Goal: Task Accomplishment & Management: Manage account settings

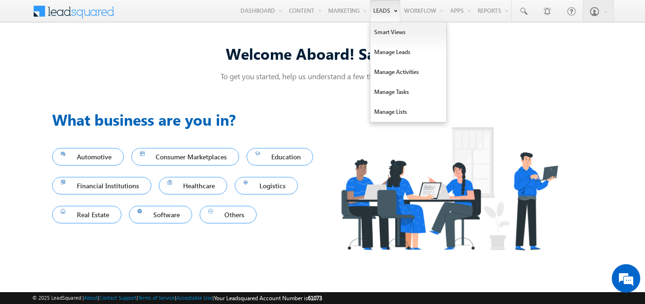
click at [370, 12] on link "Leads" at bounding box center [385, 11] width 30 height 22
click at [405, 56] on link "Manage Leads" at bounding box center [408, 52] width 76 height 20
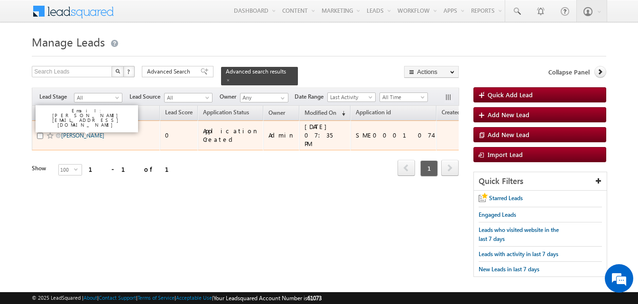
click at [80, 132] on link "[PERSON_NAME]" at bounding box center [82, 135] width 43 height 7
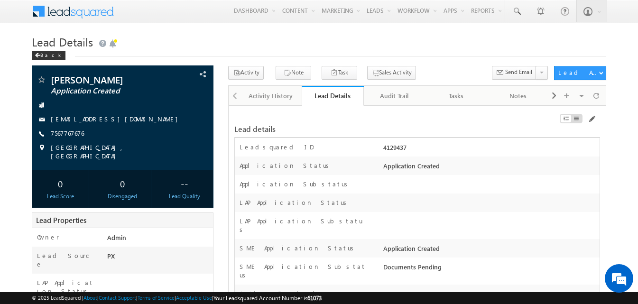
click at [393, 146] on div "4129437" at bounding box center [490, 149] width 219 height 13
copy div "4129437"
click at [593, 119] on span at bounding box center [591, 119] width 8 height 8
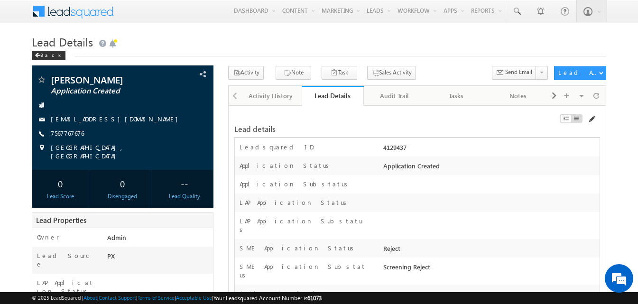
click at [591, 120] on span at bounding box center [591, 119] width 8 height 8
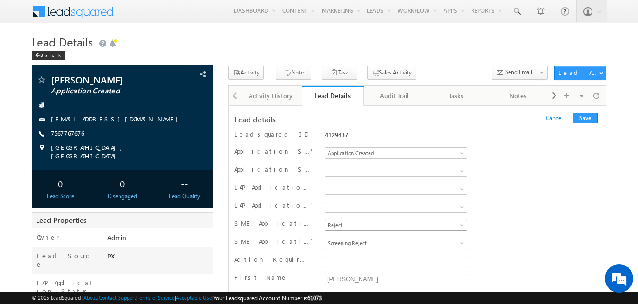
click at [354, 224] on span "Reject" at bounding box center [394, 225] width 138 height 9
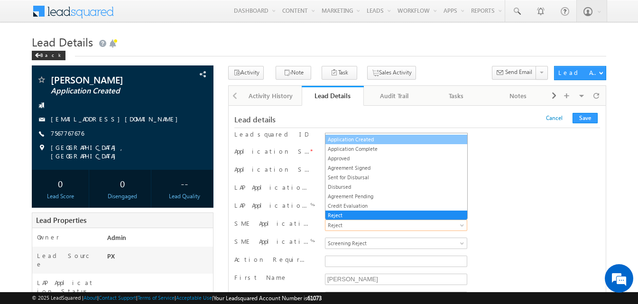
click at [371, 138] on link "Application Created" at bounding box center [396, 139] width 142 height 9
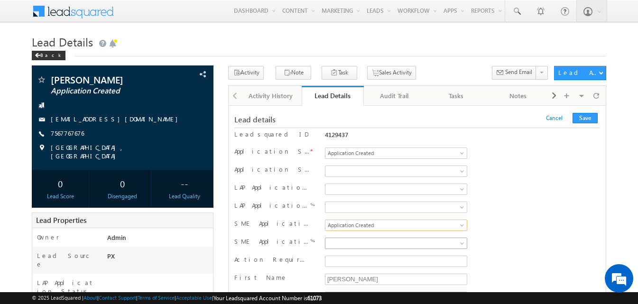
click at [367, 239] on span at bounding box center [394, 243] width 138 height 9
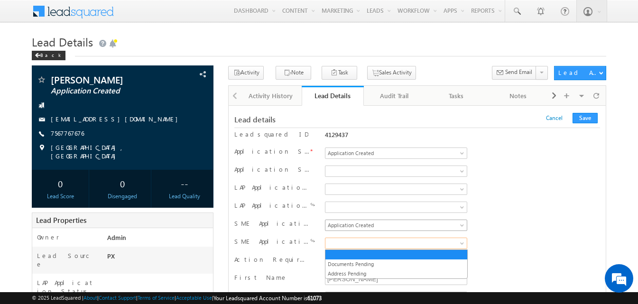
click at [433, 229] on span "Application Created" at bounding box center [394, 225] width 138 height 9
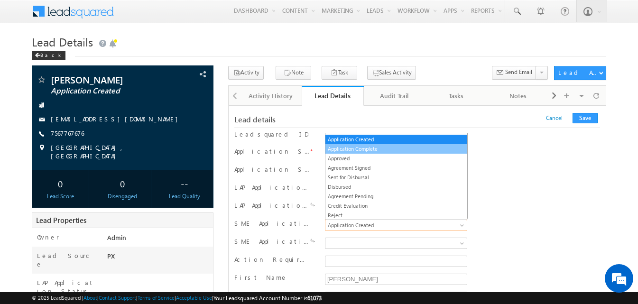
click at [356, 145] on link "Application Complete" at bounding box center [396, 149] width 142 height 9
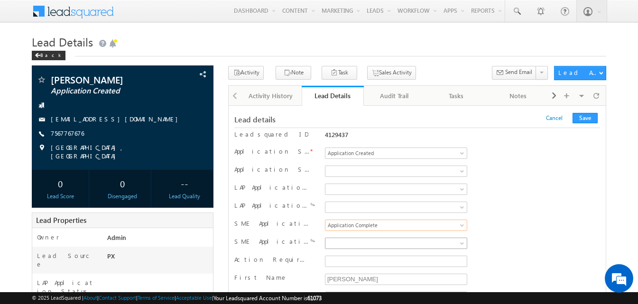
click at [369, 248] on link at bounding box center [396, 242] width 143 height 11
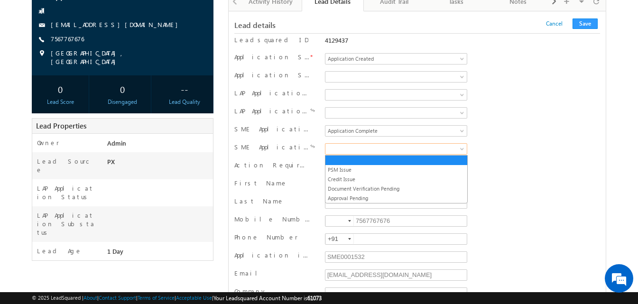
scroll to position [95, 0]
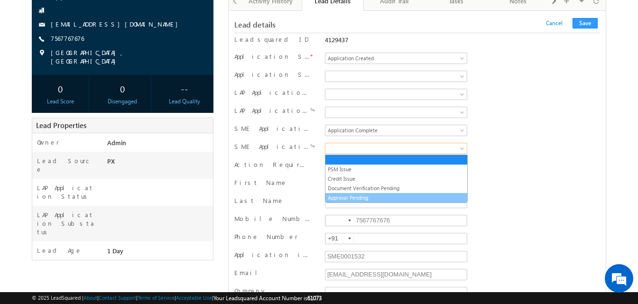
click at [359, 199] on link "Approval Pending" at bounding box center [396, 197] width 142 height 9
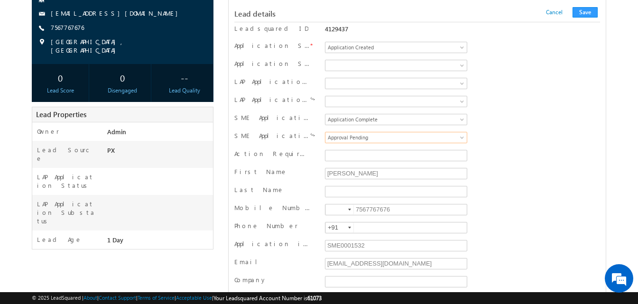
scroll to position [142, 0]
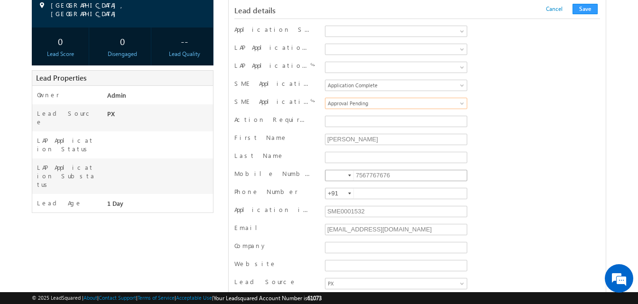
click at [378, 176] on input "7567767676" at bounding box center [396, 175] width 142 height 11
click at [504, 173] on div "Mobile Number 7567767676" at bounding box center [416, 176] width 365 height 14
click at [350, 175] on div at bounding box center [349, 175] width 3 height 2
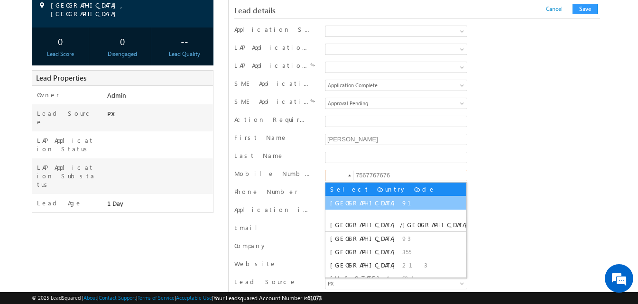
click at [341, 203] on span "[GEOGRAPHIC_DATA]" at bounding box center [365, 203] width 70 height 8
type input "+91"
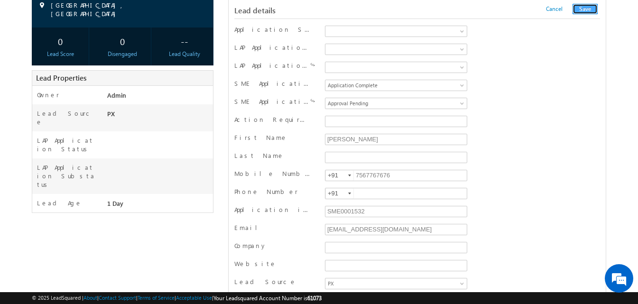
click at [578, 9] on button "Save" at bounding box center [584, 9] width 25 height 10
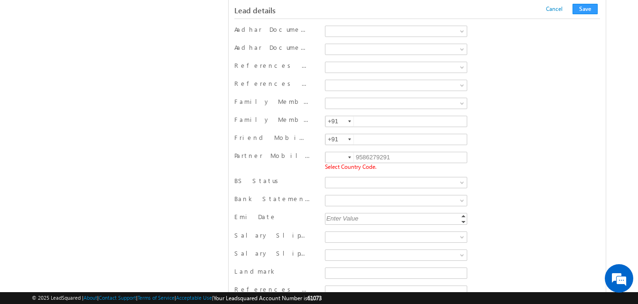
click at [348, 158] on div at bounding box center [349, 157] width 3 height 2
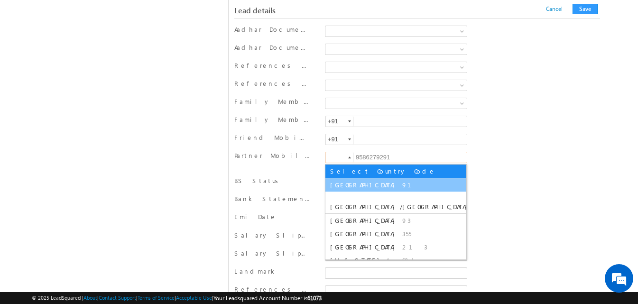
click at [352, 187] on li "India 91" at bounding box center [395, 184] width 141 height 13
type input "+91"
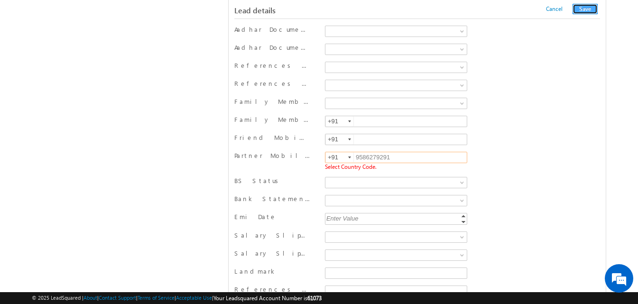
click at [583, 7] on button "Save" at bounding box center [584, 9] width 25 height 10
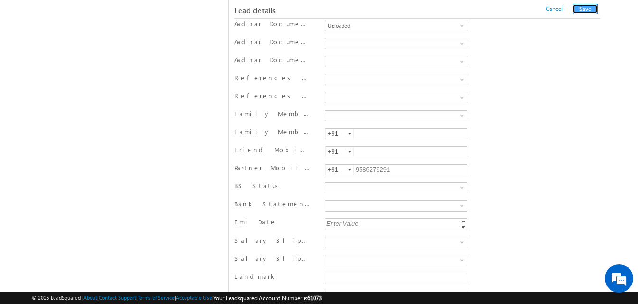
scroll to position [520, 0]
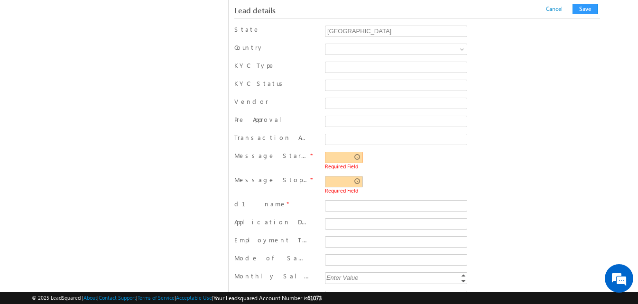
click at [347, 156] on input "text" at bounding box center [344, 157] width 38 height 11
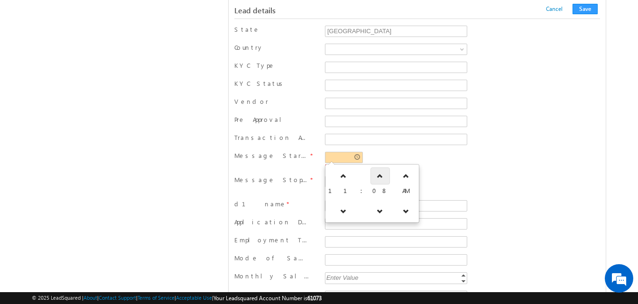
click at [376, 173] on icon at bounding box center [379, 176] width 7 height 7
type input "11:09 AM"
click at [450, 183] on div "Required Field" at bounding box center [396, 185] width 142 height 18
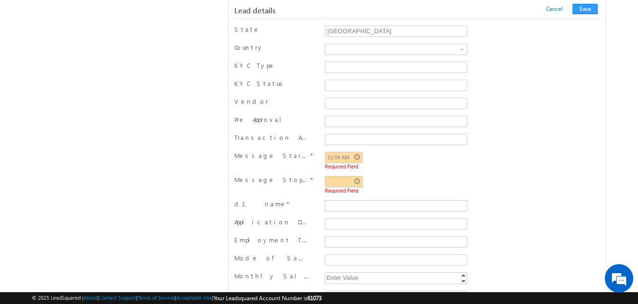
click at [339, 188] on span "Required Field" at bounding box center [396, 190] width 142 height 6
click at [341, 183] on input "text" at bounding box center [344, 181] width 38 height 11
click at [376, 199] on icon at bounding box center [379, 201] width 7 height 7
type input "11:09 AM"
click at [441, 180] on div "11:09 AM Required Field" at bounding box center [396, 185] width 142 height 18
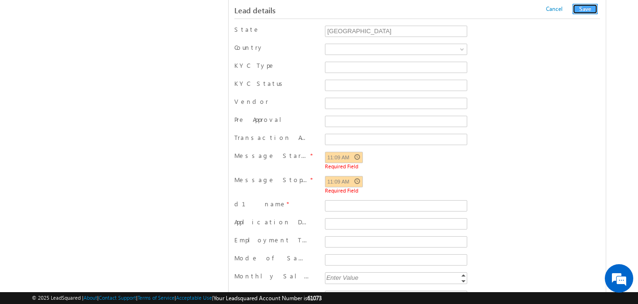
click at [592, 9] on button "Save" at bounding box center [584, 9] width 25 height 10
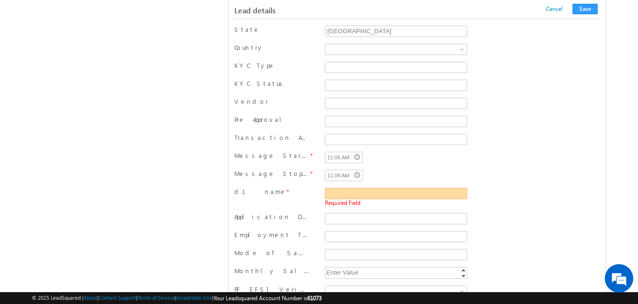
scroll to position [557, 0]
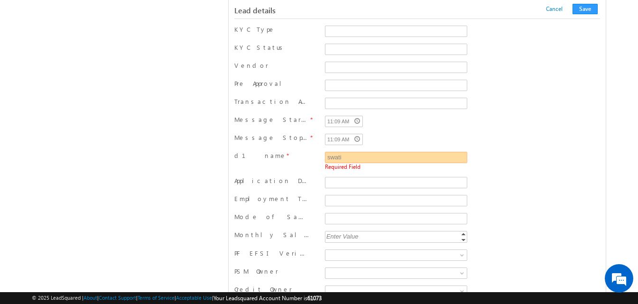
type input "swati"
click at [582, 12] on button "Save" at bounding box center [584, 9] width 25 height 10
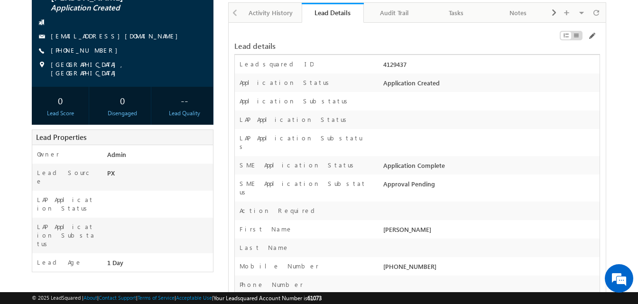
scroll to position [142, 0]
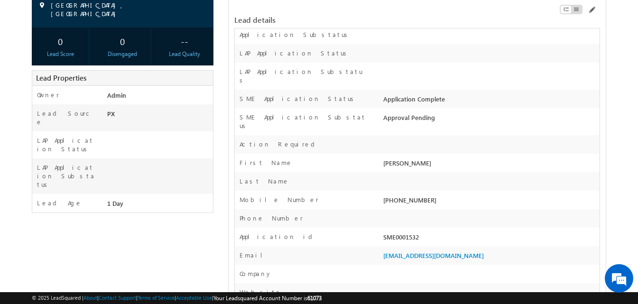
drag, startPoint x: 381, startPoint y: 90, endPoint x: 444, endPoint y: 93, distance: 62.7
click at [444, 94] on div "Application Complete" at bounding box center [490, 100] width 219 height 13
copy div "Application Complete"
drag, startPoint x: 382, startPoint y: 110, endPoint x: 434, endPoint y: 111, distance: 52.7
click at [434, 113] on div "Approval Pending" at bounding box center [490, 119] width 219 height 13
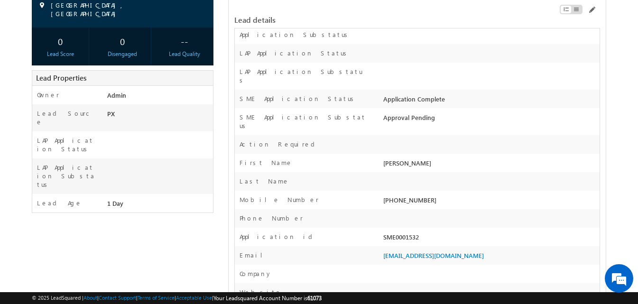
copy div "Approval Pending"
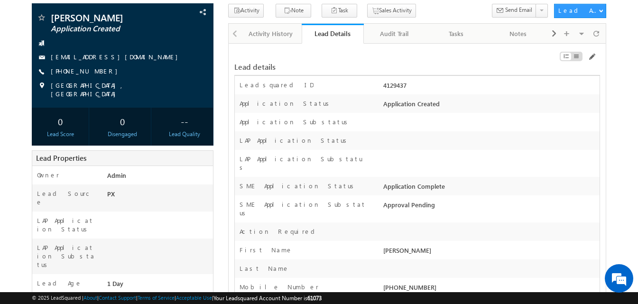
scroll to position [0, 0]
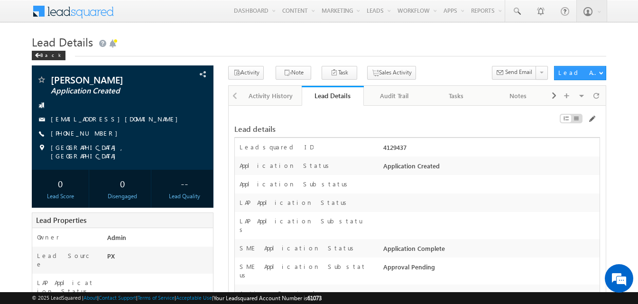
click at [394, 148] on div "4129437" at bounding box center [490, 149] width 219 height 13
copy div "4129437"
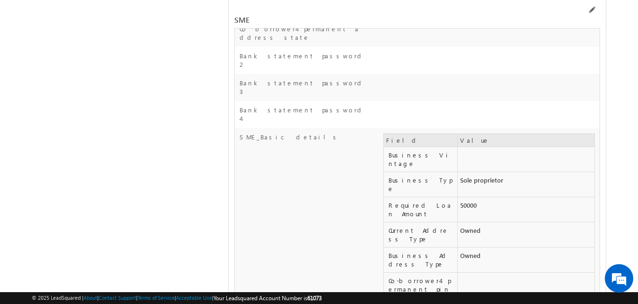
scroll to position [15587, 0]
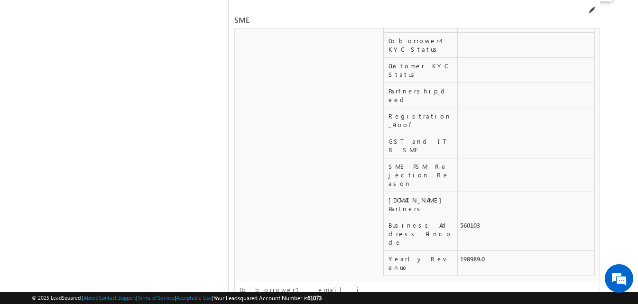
click at [591, 9] on span at bounding box center [591, 10] width 8 height 8
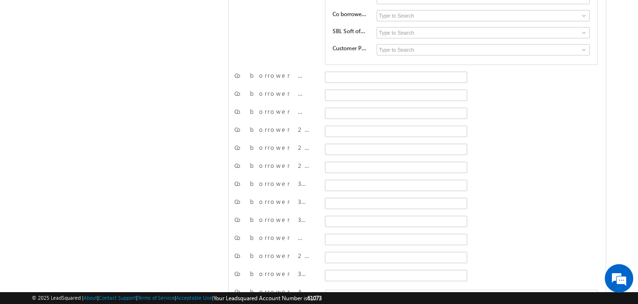
scroll to position [13862, 0]
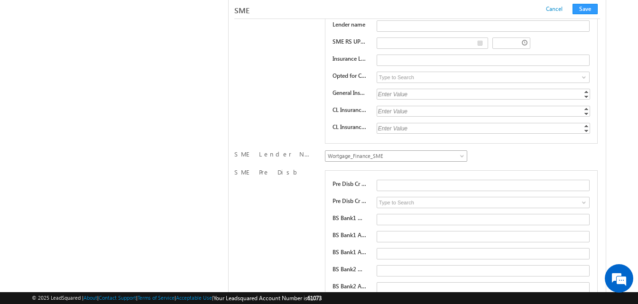
click at [419, 160] on span "Wortgage_Finance_SME" at bounding box center [394, 156] width 138 height 9
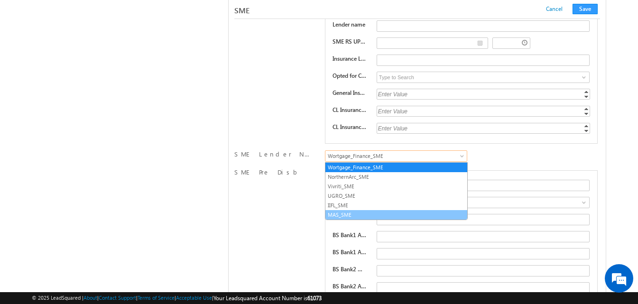
click at [365, 215] on link "MAS_SME" at bounding box center [396, 214] width 142 height 9
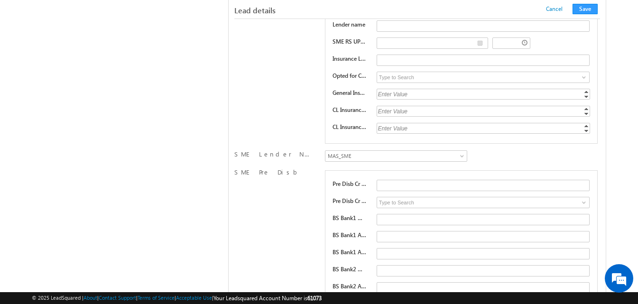
scroll to position [4969, 0]
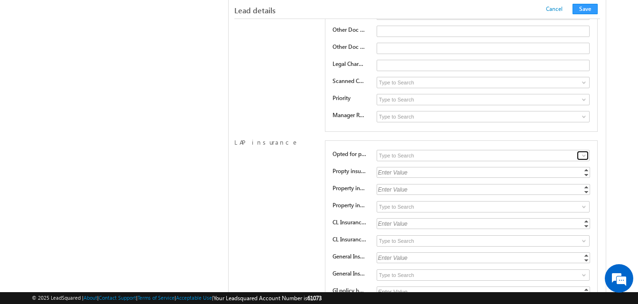
click at [584, 157] on span at bounding box center [584, 156] width 8 height 8
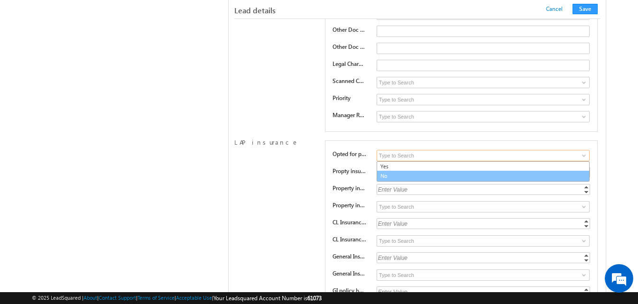
click at [565, 179] on link "No" at bounding box center [482, 176] width 213 height 11
type input "No"
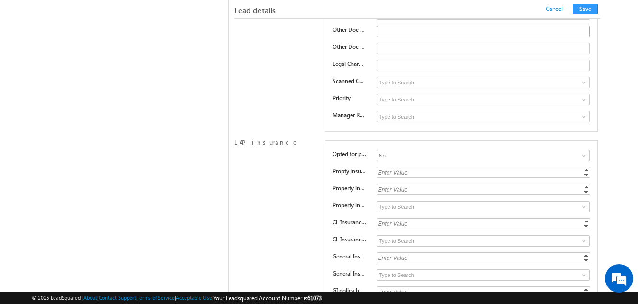
scroll to position [13547, 0]
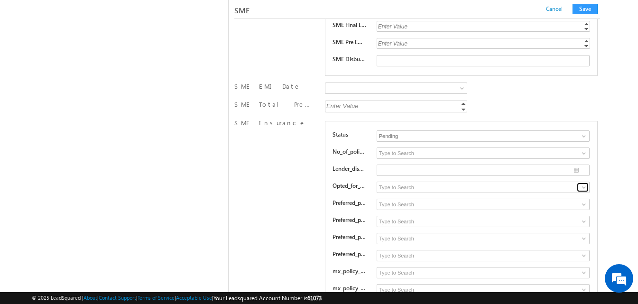
click at [583, 188] on span at bounding box center [584, 187] width 8 height 8
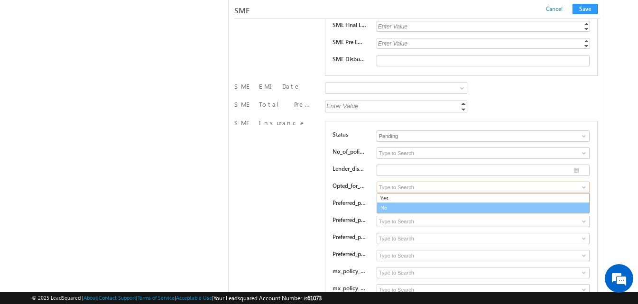
click at [574, 206] on link "No" at bounding box center [482, 207] width 213 height 11
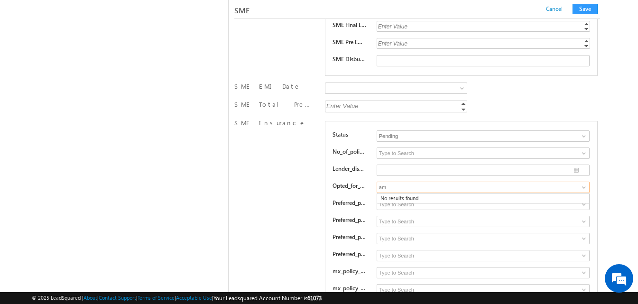
type input "a"
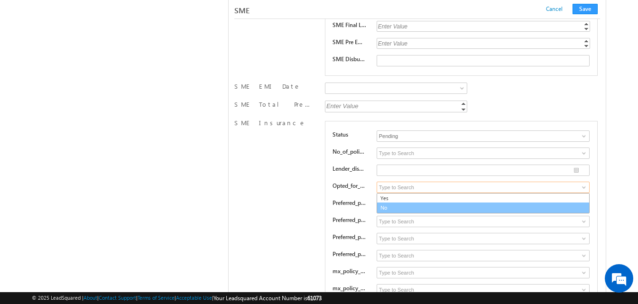
click at [398, 208] on link "No" at bounding box center [482, 207] width 213 height 11
type input "No"
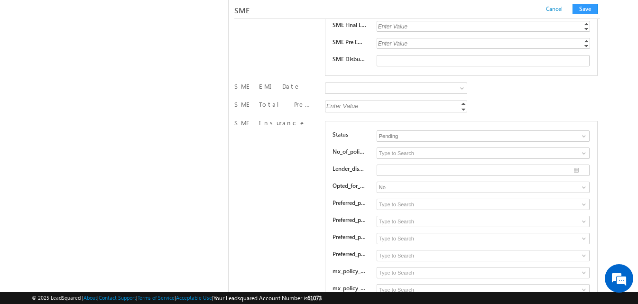
click at [524, 90] on div "SME EMI Date 5 10 15 20 25 3" at bounding box center [416, 89] width 365 height 14
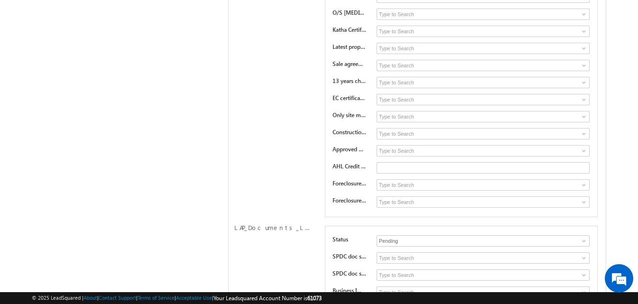
scroll to position [8471, 0]
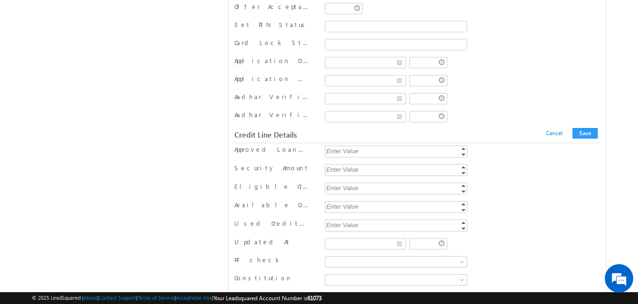
click at [407, 153] on div "Enter Value" at bounding box center [397, 151] width 144 height 11
type input "500000"
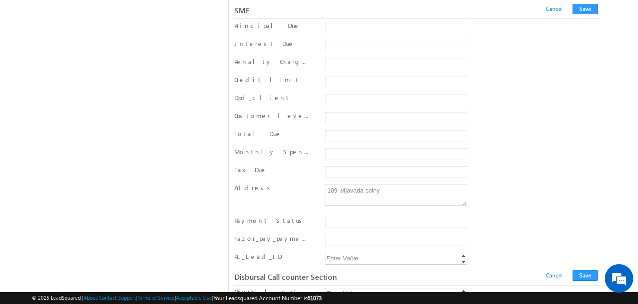
scroll to position [11575, 0]
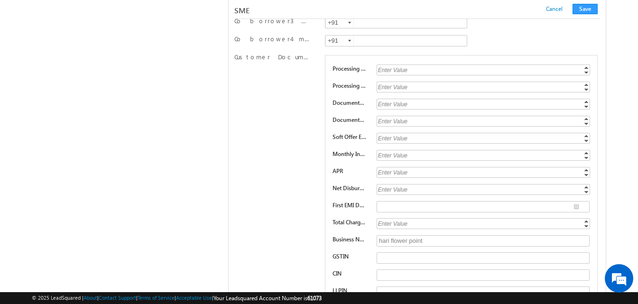
click at [391, 159] on div "Enter Value" at bounding box center [483, 155] width 215 height 11
type input "1.02"
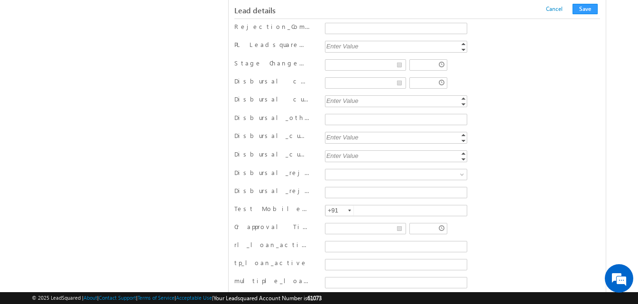
scroll to position [2154, 0]
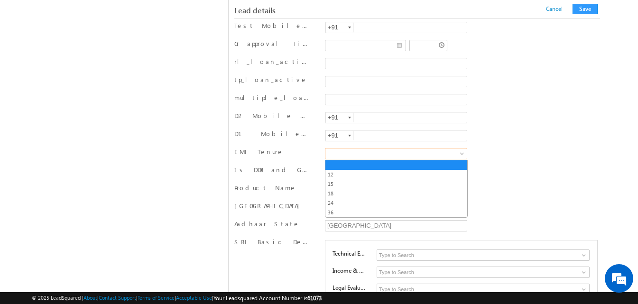
click at [364, 155] on span at bounding box center [394, 153] width 138 height 9
click at [354, 176] on link "12" at bounding box center [396, 174] width 142 height 9
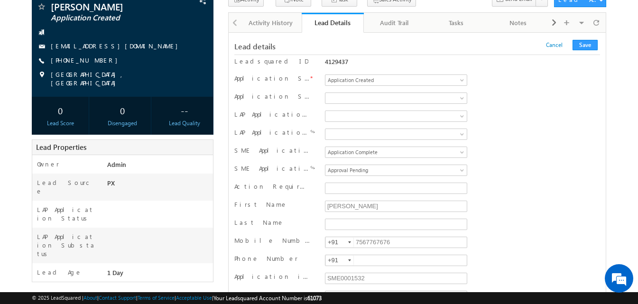
scroll to position [11489, 0]
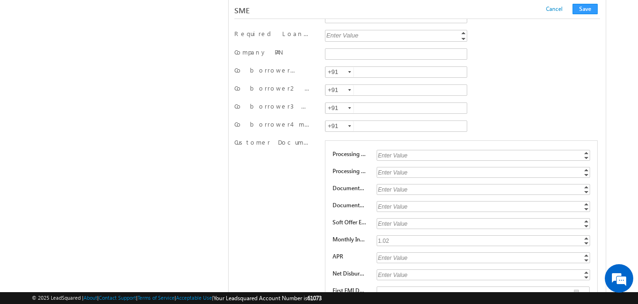
click at [388, 155] on div "Enter Value" at bounding box center [483, 155] width 215 height 11
click at [588, 8] on button "Save" at bounding box center [584, 9] width 25 height 10
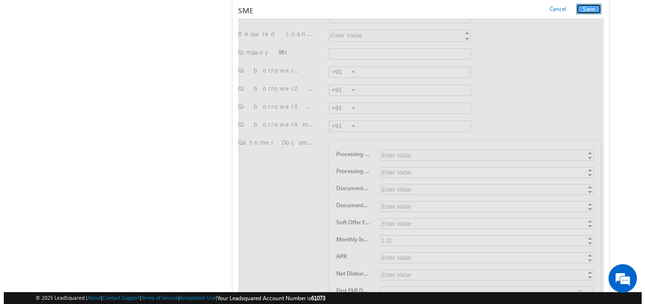
scroll to position [0, 0]
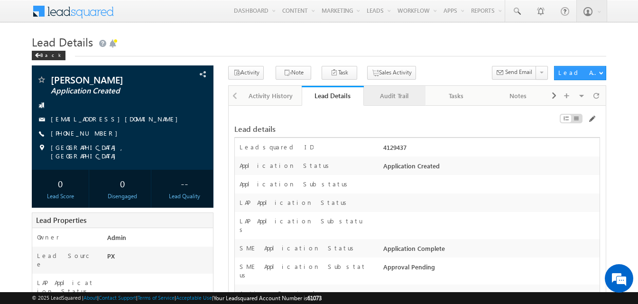
click at [386, 100] on div "Audit Trail" at bounding box center [394, 95] width 46 height 11
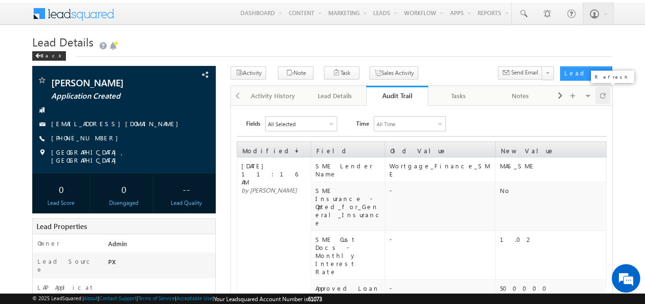
click at [604, 99] on span at bounding box center [603, 95] width 6 height 17
click at [329, 92] on div "Lead Details" at bounding box center [335, 95] width 46 height 11
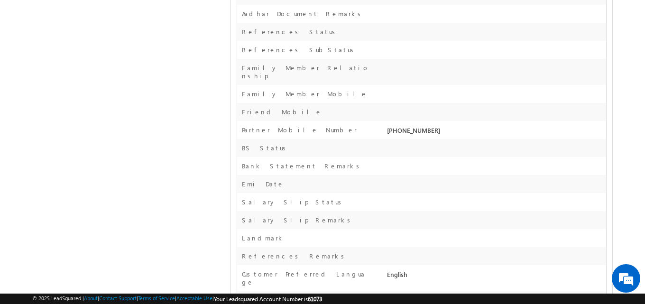
scroll to position [14721, 0]
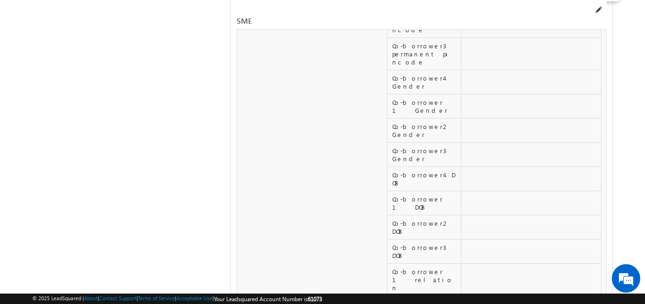
click at [597, 12] on span at bounding box center [598, 10] width 8 height 8
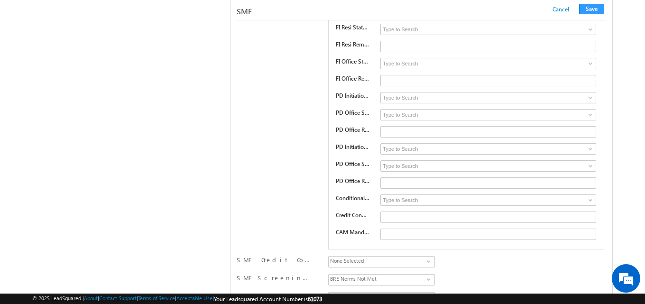
scroll to position [13485, 0]
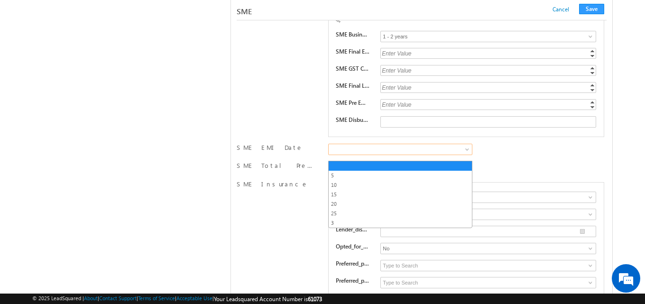
click at [411, 154] on span at bounding box center [398, 149] width 139 height 9
click at [403, 177] on link "5" at bounding box center [400, 175] width 143 height 9
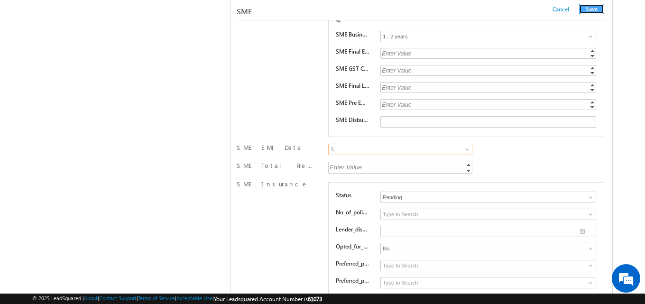
click at [590, 13] on button "Save" at bounding box center [591, 9] width 25 height 10
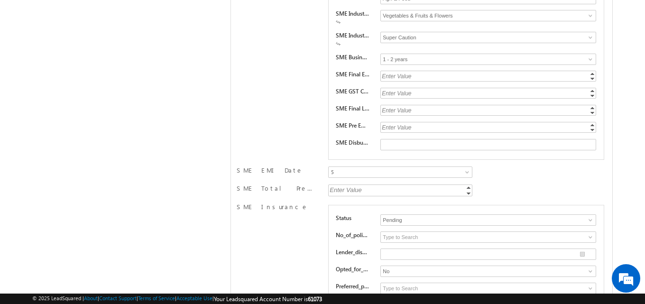
scroll to position [0, 0]
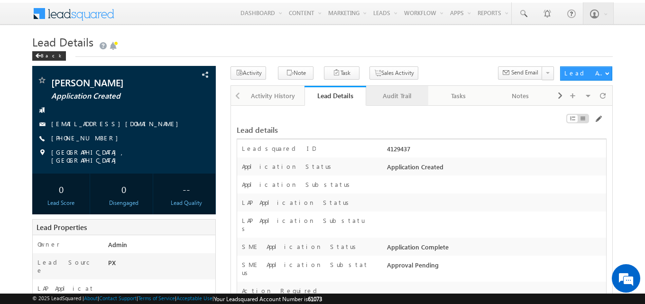
click at [384, 95] on div "Audit Trail" at bounding box center [397, 95] width 46 height 11
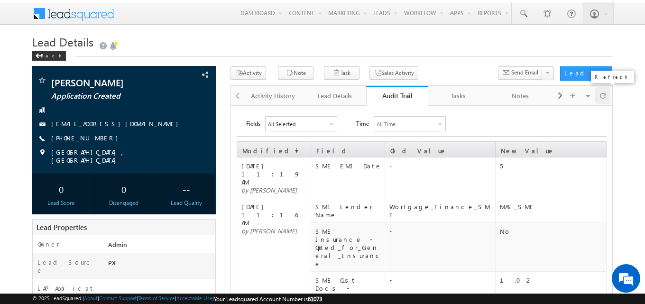
click at [602, 97] on span at bounding box center [603, 95] width 6 height 17
click at [597, 100] on div at bounding box center [602, 95] width 15 height 17
click at [339, 96] on div "Lead Details" at bounding box center [335, 95] width 46 height 11
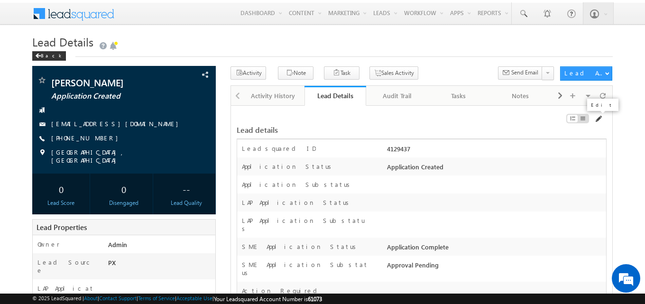
click at [599, 118] on span at bounding box center [598, 119] width 8 height 8
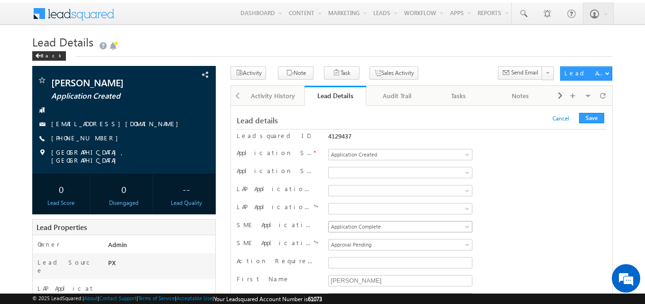
click at [347, 227] on span "Application Complete" at bounding box center [398, 226] width 139 height 9
click at [350, 249] on span at bounding box center [398, 244] width 139 height 9
click at [585, 120] on button "Save" at bounding box center [591, 118] width 25 height 10
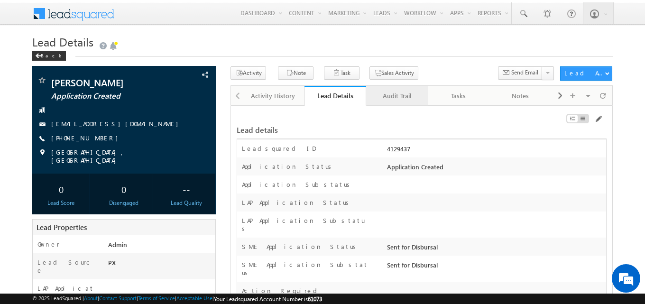
click at [400, 94] on div "Audit Trail" at bounding box center [397, 95] width 46 height 11
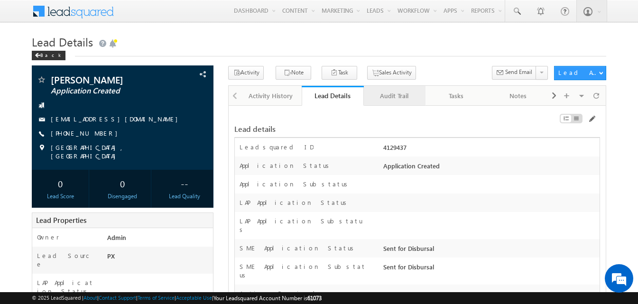
click at [403, 93] on div "Audit Trail" at bounding box center [394, 95] width 46 height 11
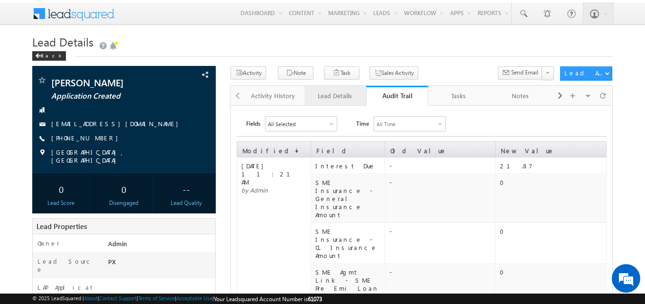
click at [329, 100] on div "Lead Details" at bounding box center [335, 95] width 46 height 11
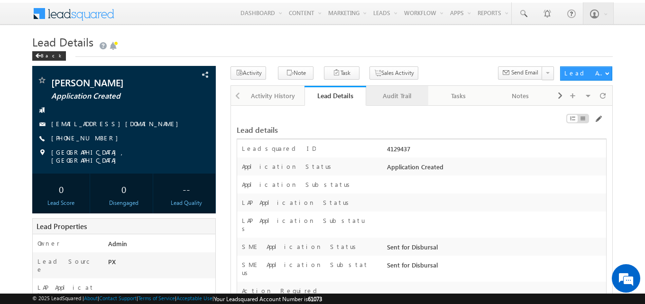
click at [408, 100] on div "Audit Trail" at bounding box center [397, 95] width 46 height 11
